Goal: Check status: Check status

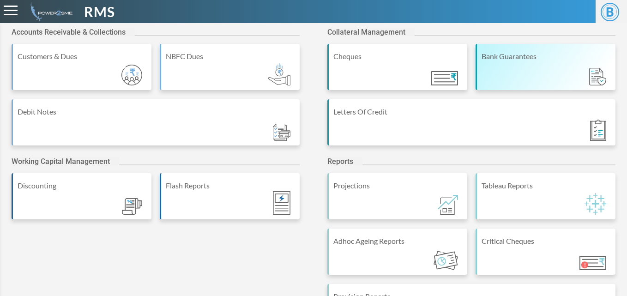
click at [508, 62] on div "Bank Guarantees" at bounding box center [545, 56] width 129 height 11
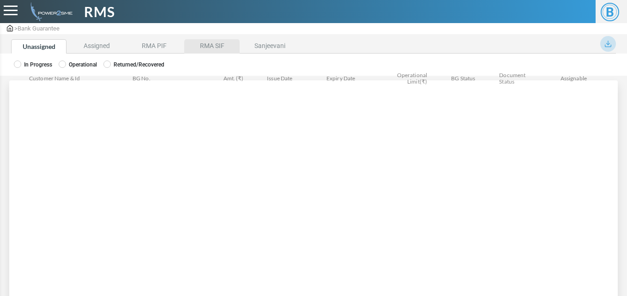
click at [213, 39] on li "RMA SIF" at bounding box center [211, 46] width 55 height 14
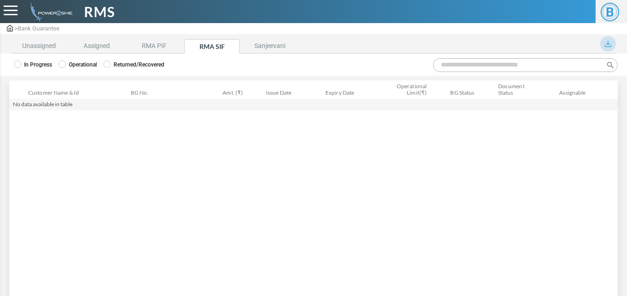
click at [77, 64] on label "Operational" at bounding box center [78, 64] width 38 height 8
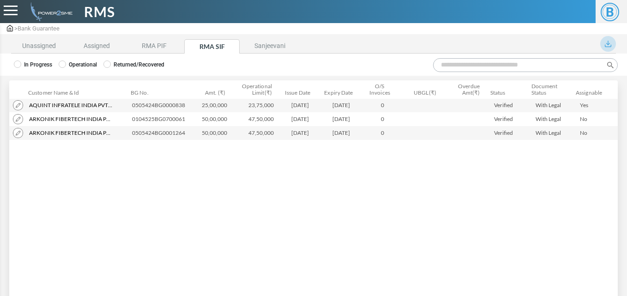
drag, startPoint x: 418, startPoint y: 78, endPoint x: 317, endPoint y: 123, distance: 109.7
click at [317, 123] on div "In Progress Operational Returned/Recovered Customer Name & Id Customer Name Cus…" at bounding box center [313, 189] width 627 height 270
click at [144, 152] on div "Customer Name & Id Customer Name Customer ID BG No. Amt. (₹) Operational Limit(…" at bounding box center [313, 191] width 608 height 185
drag, startPoint x: 133, startPoint y: 133, endPoint x: 188, endPoint y: 133, distance: 54.5
click at [188, 133] on td "0505424BG0001264" at bounding box center [160, 133] width 65 height 14
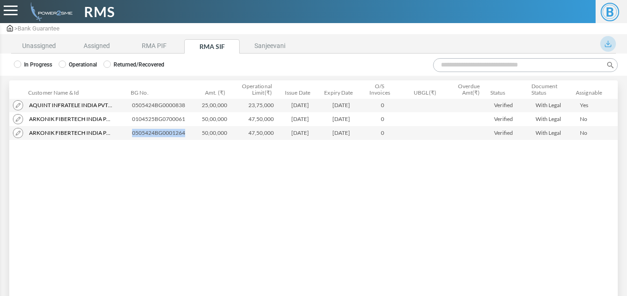
copy td "0505424BG0001264"
click at [144, 45] on li "RMA PIF" at bounding box center [153, 46] width 55 height 14
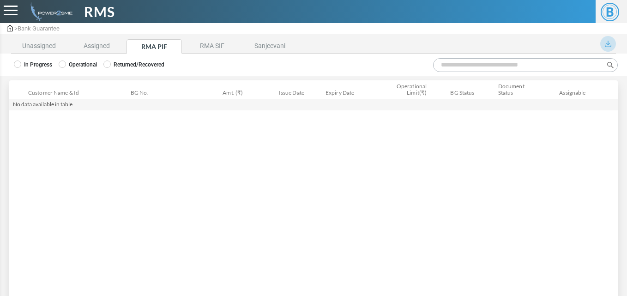
click at [80, 62] on label "Operational" at bounding box center [78, 64] width 38 height 8
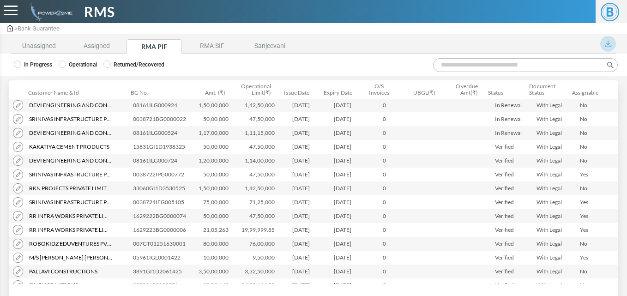
click at [468, 63] on input "Search:" at bounding box center [525, 65] width 185 height 14
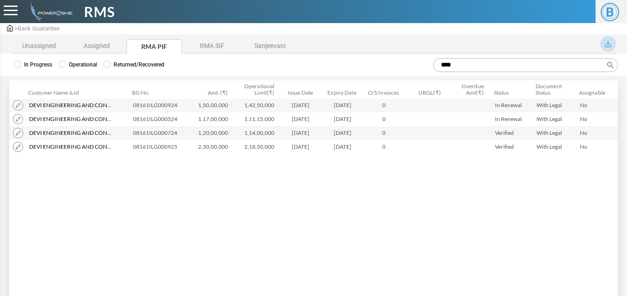
type input "****"
drag, startPoint x: 132, startPoint y: 121, endPoint x: 180, endPoint y: 120, distance: 48.0
click at [180, 120] on td "08161ILG000524" at bounding box center [161, 119] width 65 height 14
copy td "08161ILG000524"
